Goal: Information Seeking & Learning: Check status

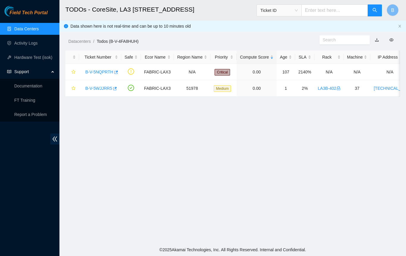
click at [103, 88] on link "B-V-5WJJRR5" at bounding box center [98, 88] width 27 height 5
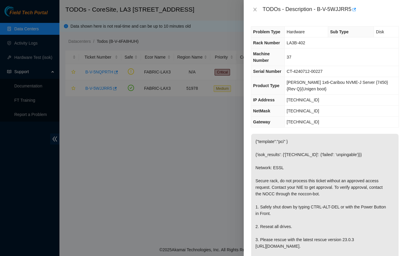
click at [345, 128] on div "Problem Type Hardware Sub Type Disk Rack Number LA3B-402 Machine Number 37 Seri…" at bounding box center [325, 137] width 162 height 237
click at [345, 121] on td "[TECHNICAL_ID]" at bounding box center [341, 122] width 114 height 11
click at [348, 114] on td "[TECHNICAL_ID]" at bounding box center [341, 111] width 114 height 11
click at [350, 108] on td "[TECHNICAL_ID]" at bounding box center [341, 111] width 114 height 11
click at [350, 102] on td "[TECHNICAL_ID]" at bounding box center [341, 100] width 114 height 11
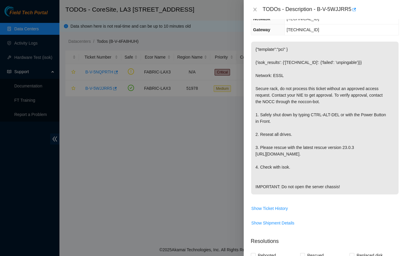
scroll to position [62, 0]
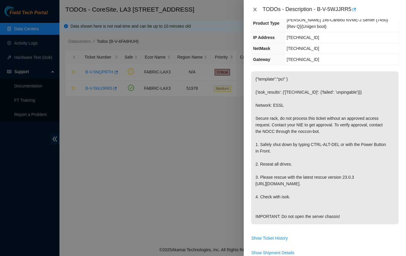
click at [255, 10] on icon "close" at bounding box center [254, 10] width 3 height 4
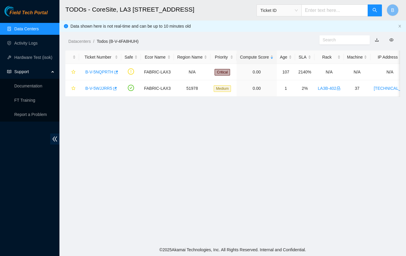
scroll to position [73, 0]
click at [102, 74] on link "B-V-5NQPRTH" at bounding box center [99, 72] width 28 height 5
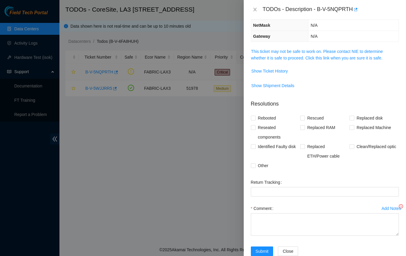
scroll to position [53, 0]
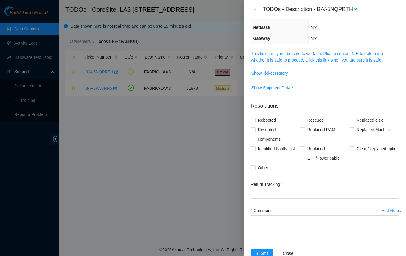
click at [325, 68] on span "Show Ticket History" at bounding box center [324, 73] width 147 height 10
click at [325, 54] on link "This ticket may not be safe to work on. Please contact NIE to determine whether…" at bounding box center [317, 56] width 132 height 11
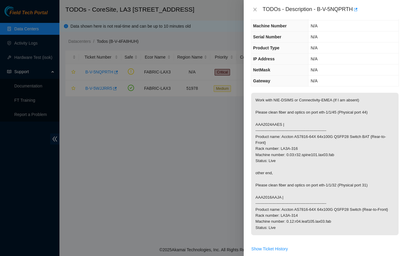
scroll to position [0, 0]
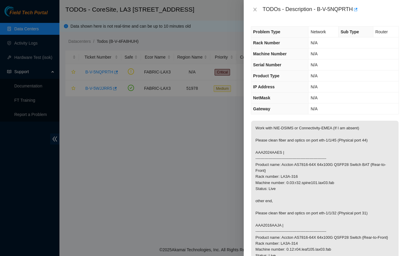
click at [358, 141] on p "Work with NIE-DSIMS or Connectivity-EMEA (If I am absent) Please clean fiber an…" at bounding box center [324, 192] width 147 height 142
click at [358, 175] on p "Work with NIE-DSIMS or Connectivity-EMEA (If I am absent) Please clean fiber an…" at bounding box center [324, 192] width 147 height 142
click at [358, 168] on p "Work with NIE-DSIMS or Connectivity-EMEA (If I am absent) Please clean fiber an…" at bounding box center [324, 192] width 147 height 142
click at [357, 148] on p "Work with NIE-DSIMS or Connectivity-EMEA (If I am absent) Please clean fiber an…" at bounding box center [324, 192] width 147 height 142
click at [356, 141] on p "Work with NIE-DSIMS or Connectivity-EMEA (If I am absent) Please clean fiber an…" at bounding box center [324, 192] width 147 height 142
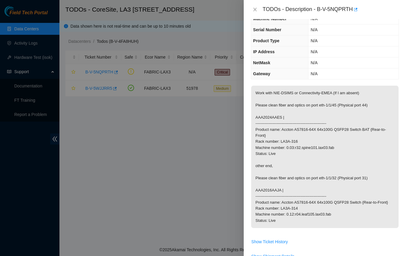
scroll to position [35, 0]
click at [257, 9] on icon "close" at bounding box center [255, 9] width 5 height 5
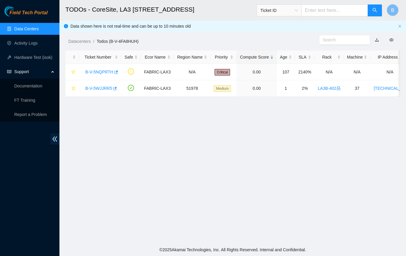
scroll to position [48, 0]
